Goal: Information Seeking & Learning: Learn about a topic

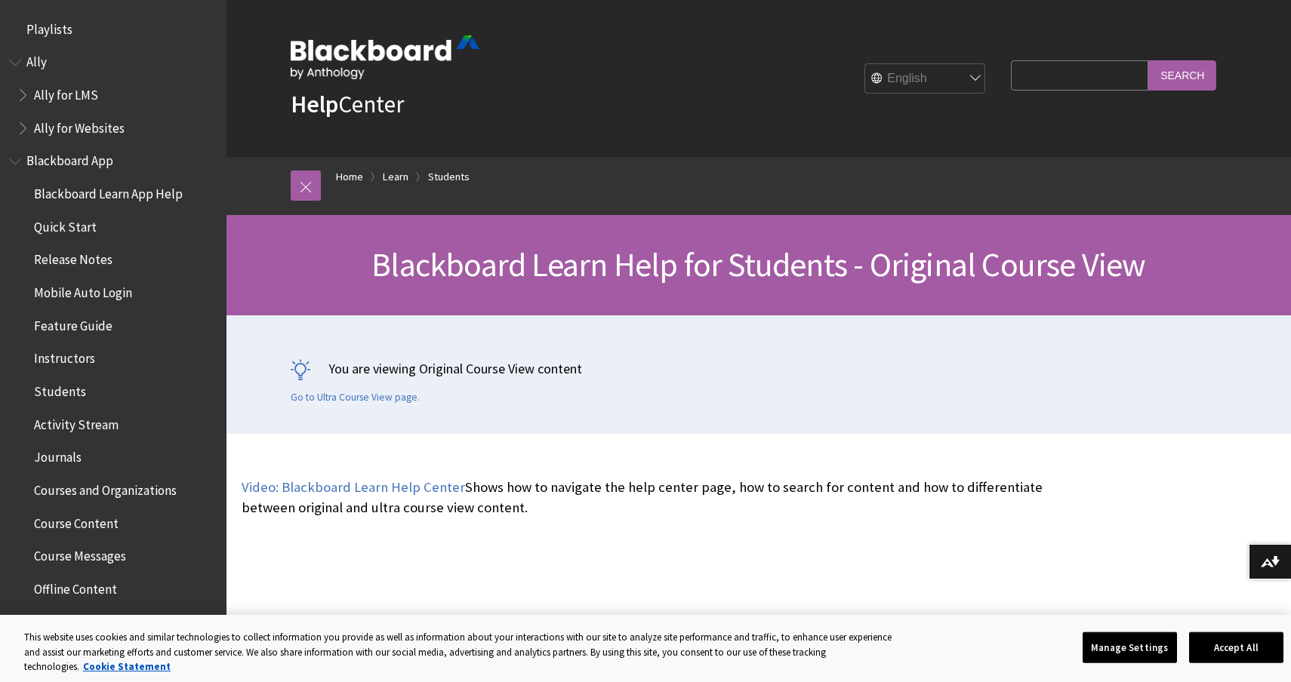
scroll to position [1784, 0]
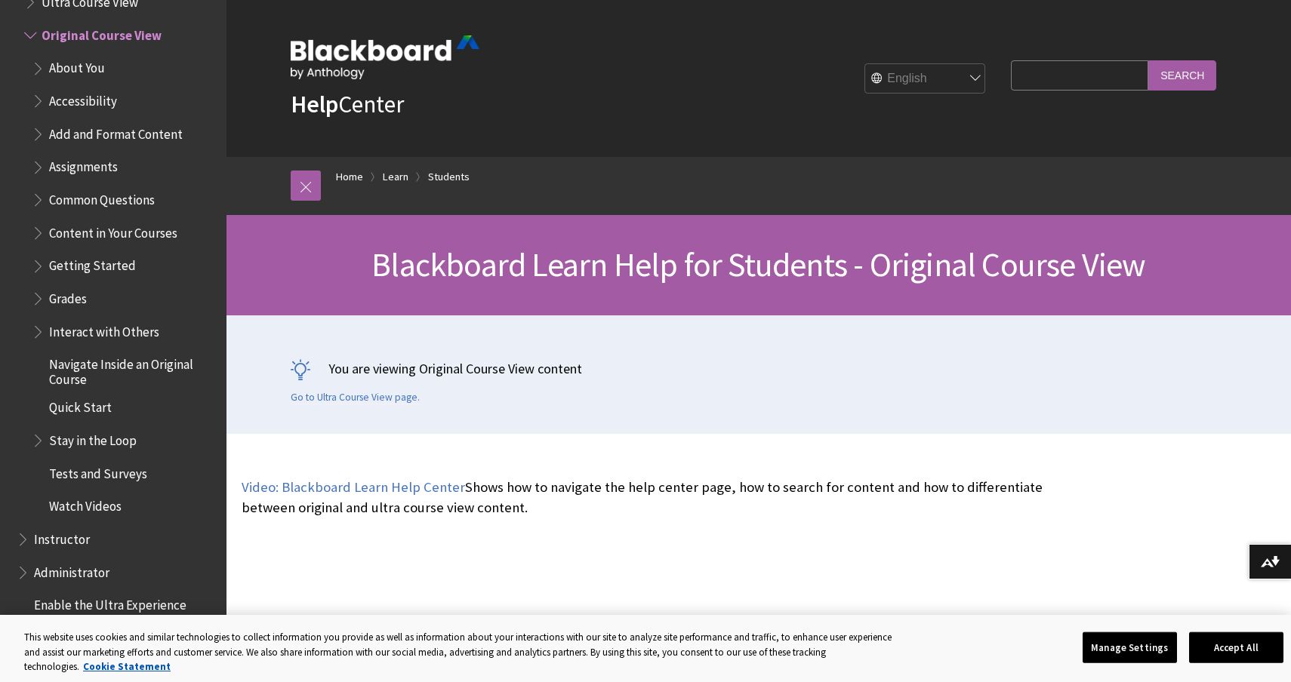
click at [1072, 77] on input "Search Query" at bounding box center [1079, 74] width 137 height 29
type input "module"
click at [1148, 60] on input "Search" at bounding box center [1182, 74] width 68 height 29
